Goal: Information Seeking & Learning: Learn about a topic

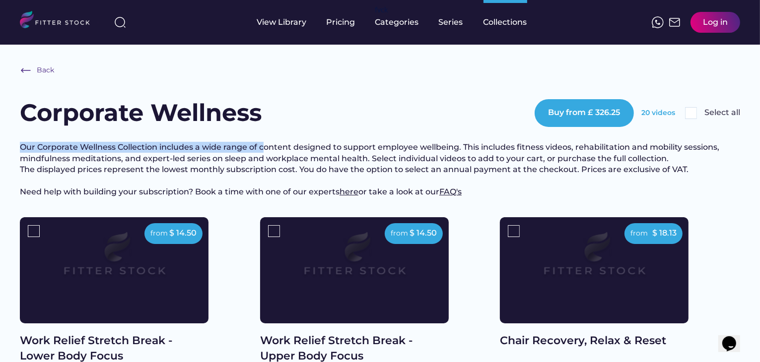
drag, startPoint x: 34, startPoint y: 147, endPoint x: 265, endPoint y: 150, distance: 230.8
click at [320, 156] on h3 "Our Corporate Wellness Collection includes a wide range of content designed to …" at bounding box center [380, 170] width 720 height 56
click at [325, 148] on h3 "Our Corporate Wellness Collection includes a wide range of content designed to …" at bounding box center [380, 170] width 720 height 56
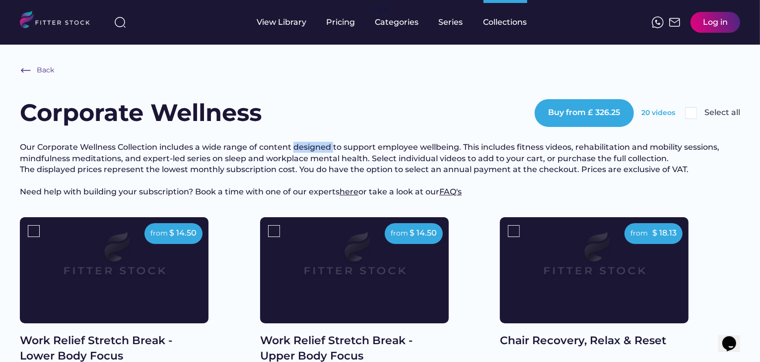
click at [325, 148] on h3 "Our Corporate Wellness Collection includes a wide range of content designed to …" at bounding box center [380, 170] width 720 height 56
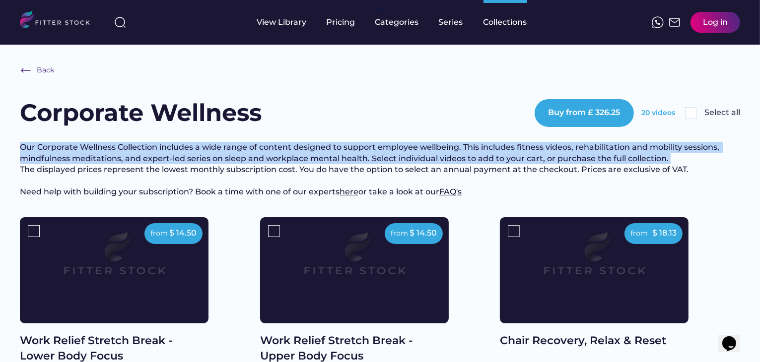
click at [325, 148] on h3 "Our Corporate Wellness Collection includes a wide range of content designed to …" at bounding box center [380, 170] width 720 height 56
click at [480, 159] on h3 "Our Corporate Wellness Collection includes a wide range of content designed to …" at bounding box center [380, 170] width 720 height 56
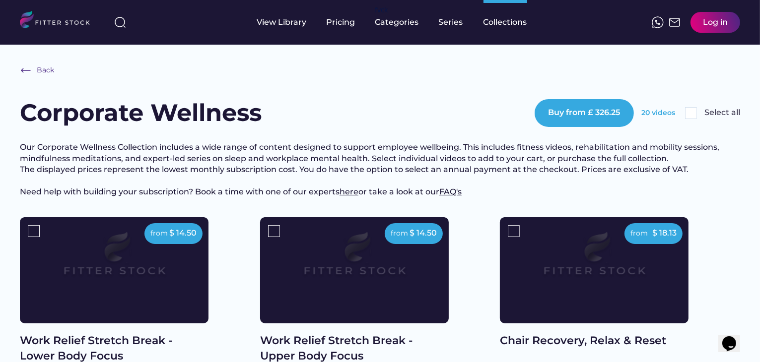
click at [37, 115] on h1 "Corporate Wellness" at bounding box center [141, 112] width 242 height 33
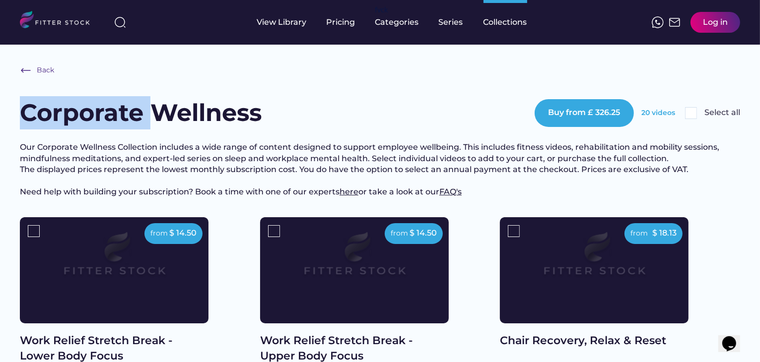
click at [37, 115] on h1 "Corporate Wellness" at bounding box center [141, 112] width 242 height 33
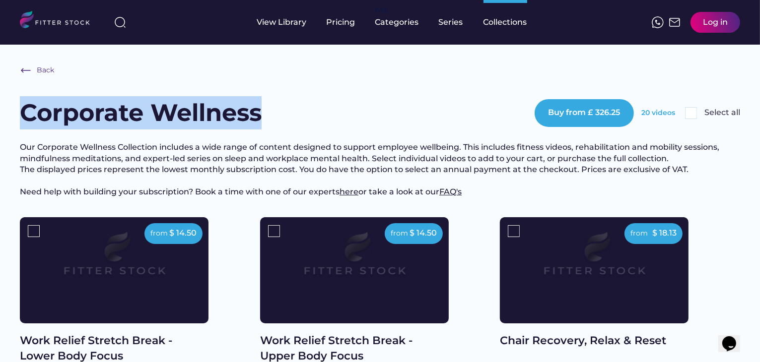
click at [216, 110] on h1 "Corporate Wellness" at bounding box center [141, 112] width 242 height 33
copy h1 "Corporate Wellness"
click at [159, 102] on h1 "Corporate Wellness" at bounding box center [141, 112] width 242 height 33
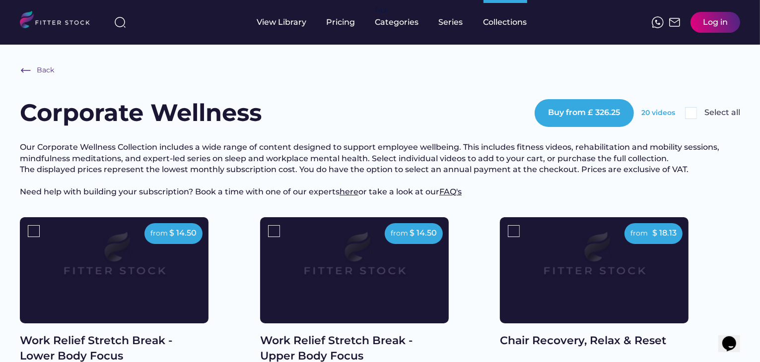
click at [75, 126] on h1 "Corporate Wellness" at bounding box center [141, 112] width 242 height 33
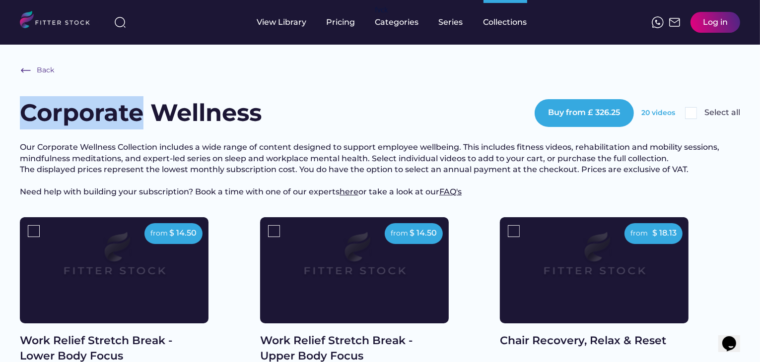
copy h1 "Corporate"
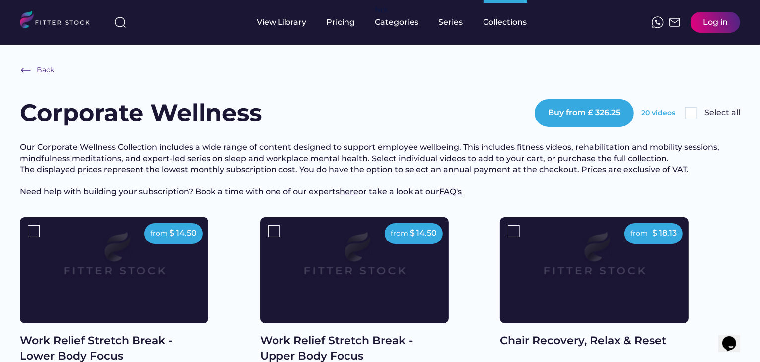
click at [249, 192] on h3 "Our Corporate Wellness Collection includes a wide range of content designed to …" at bounding box center [380, 170] width 720 height 56
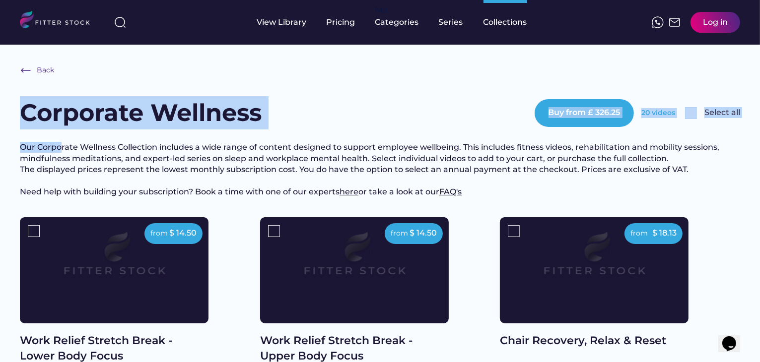
click at [59, 137] on div "Back Corporate Wellness Buy from £ 326.25 20 videos Select all Our Corporate We…" at bounding box center [380, 141] width 720 height 153
drag, startPoint x: 90, startPoint y: 71, endPoint x: 90, endPoint y: 64, distance: 7.9
click at [90, 71] on div "Back Corporate Wellness Buy from £ 326.25 20 videos Select all Our Corporate We…" at bounding box center [380, 141] width 720 height 153
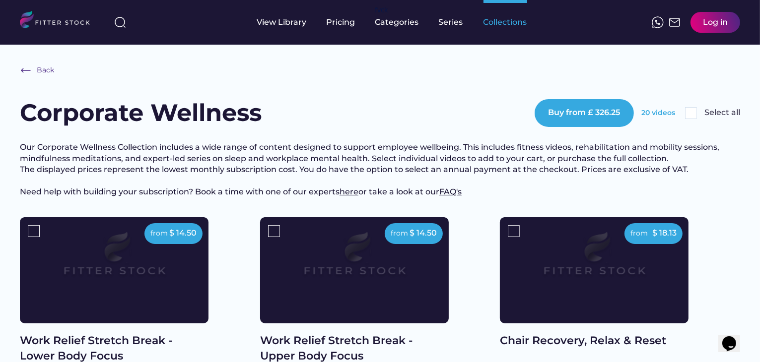
click at [494, 20] on div "Collections" at bounding box center [505, 22] width 44 height 11
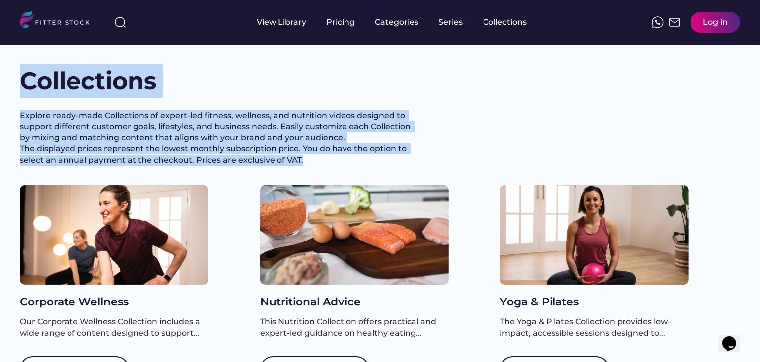
drag, startPoint x: 22, startPoint y: 80, endPoint x: 302, endPoint y: 168, distance: 292.8
click at [302, 168] on div "Collections Explore ready-made Collections of expert-led fitness, wellness, and…" at bounding box center [380, 125] width 720 height 121
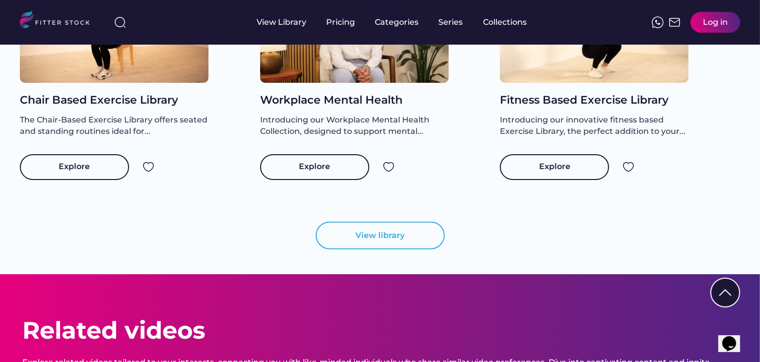
scroll to position [1040, 0]
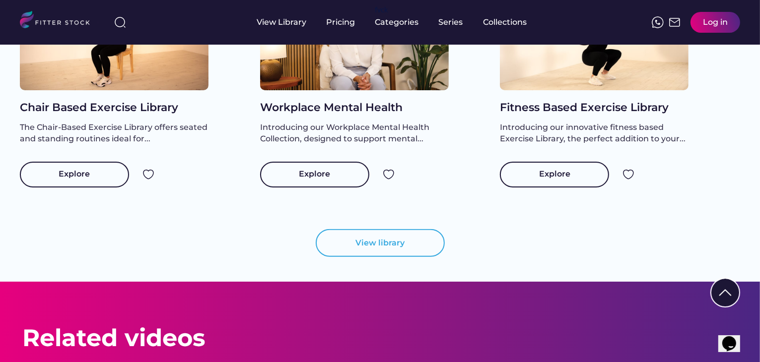
click at [687, 144] on div "Introducing our innovative fitness based Exercise Library, the perfect addition…" at bounding box center [594, 133] width 189 height 22
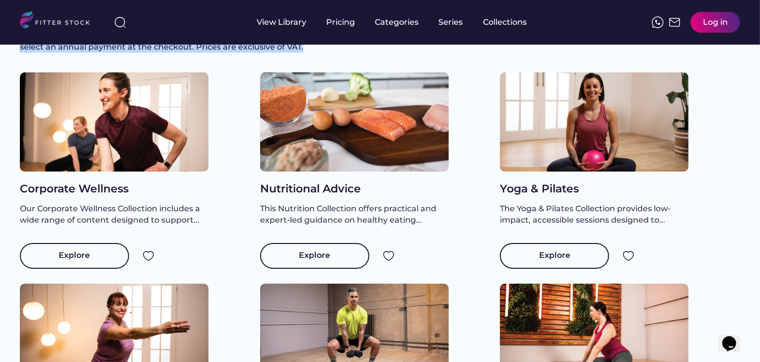
scroll to position [45, 0]
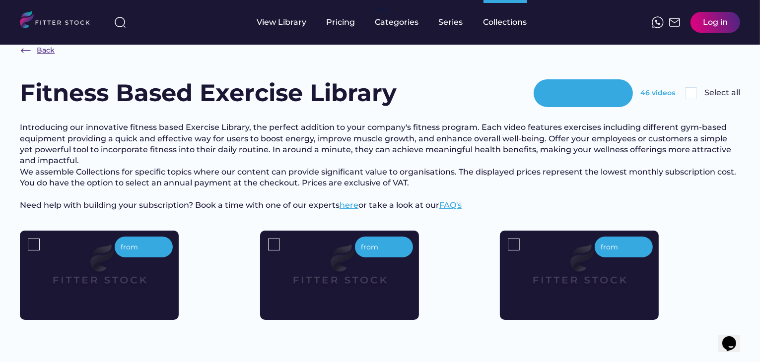
click at [23, 50] on img at bounding box center [26, 51] width 12 height 12
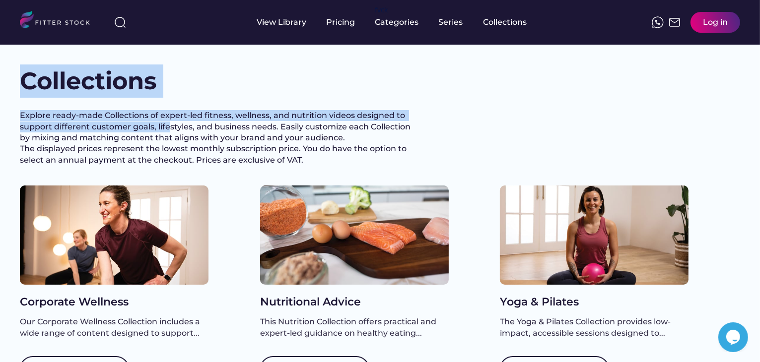
drag, startPoint x: 24, startPoint y: 79, endPoint x: 169, endPoint y: 132, distance: 154.2
click at [169, 132] on div "Collections Explore ready-made Collections of expert-led fitness, wellness, and…" at bounding box center [380, 125] width 720 height 121
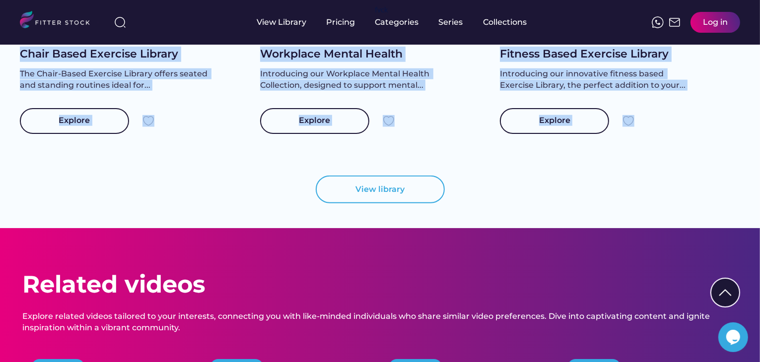
scroll to position [1092, 0]
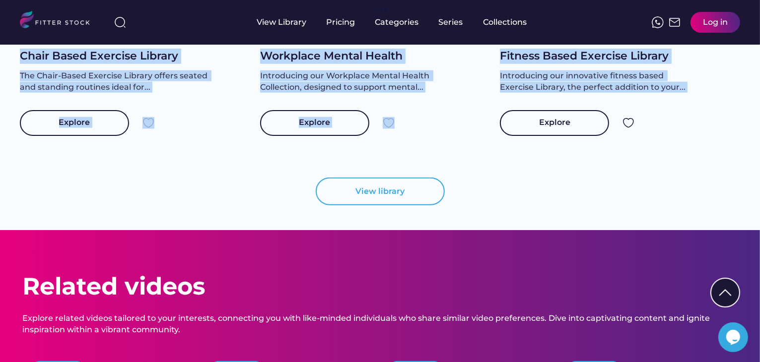
copy div "Collections Explore ready-made Collections of expert-led fitness, wellness, and…"
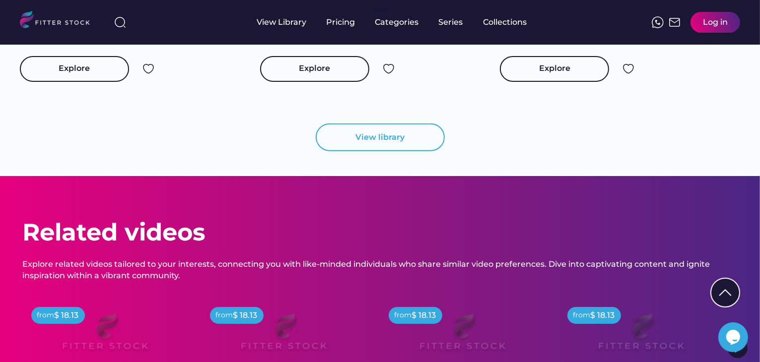
scroll to position [1151, 0]
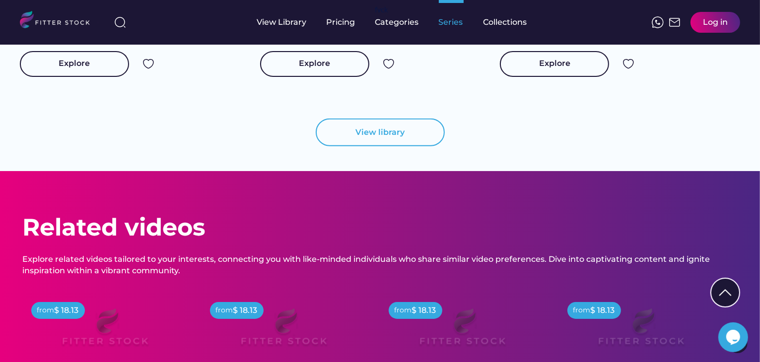
click at [447, 23] on div "Series" at bounding box center [451, 22] width 25 height 11
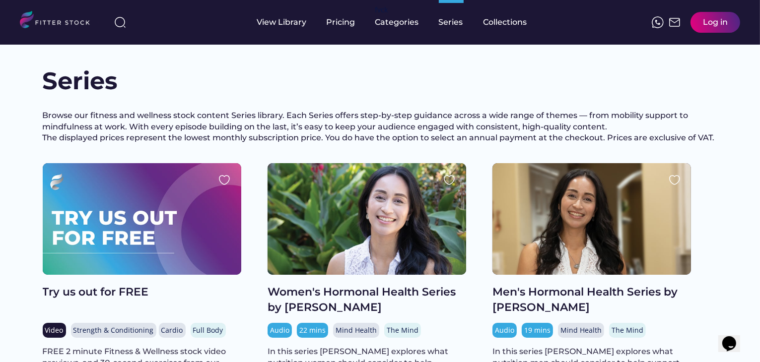
drag, startPoint x: 47, startPoint y: 82, endPoint x: 136, endPoint y: 123, distance: 97.5
click at [136, 123] on div "Series Browse our fitness and wellness stock content Series library. Each Serie…" at bounding box center [380, 114] width 675 height 99
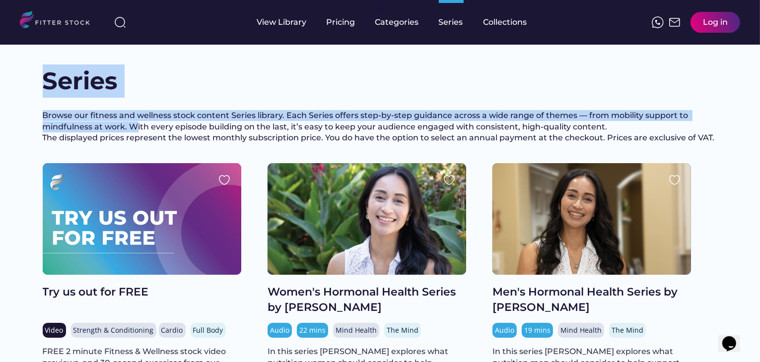
click at [689, 143] on div "Browse our fitness and wellness stock content Series library. Each Series offer…" at bounding box center [380, 126] width 675 height 33
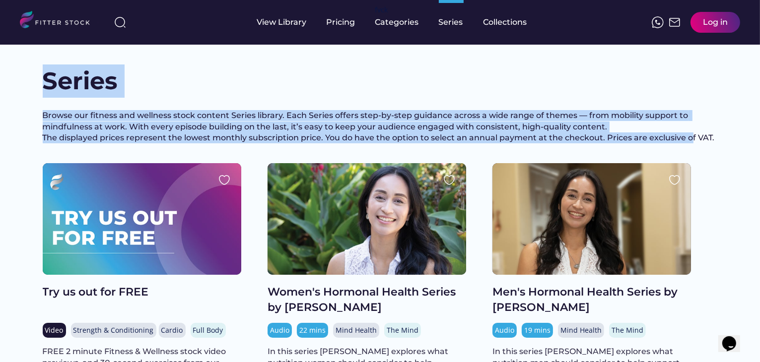
click at [709, 143] on div "Browse our fitness and wellness stock content Series library. Each Series offer…" at bounding box center [380, 126] width 675 height 33
click at [405, 86] on div "Series" at bounding box center [380, 81] width 675 height 33
